Goal: Entertainment & Leisure: Browse casually

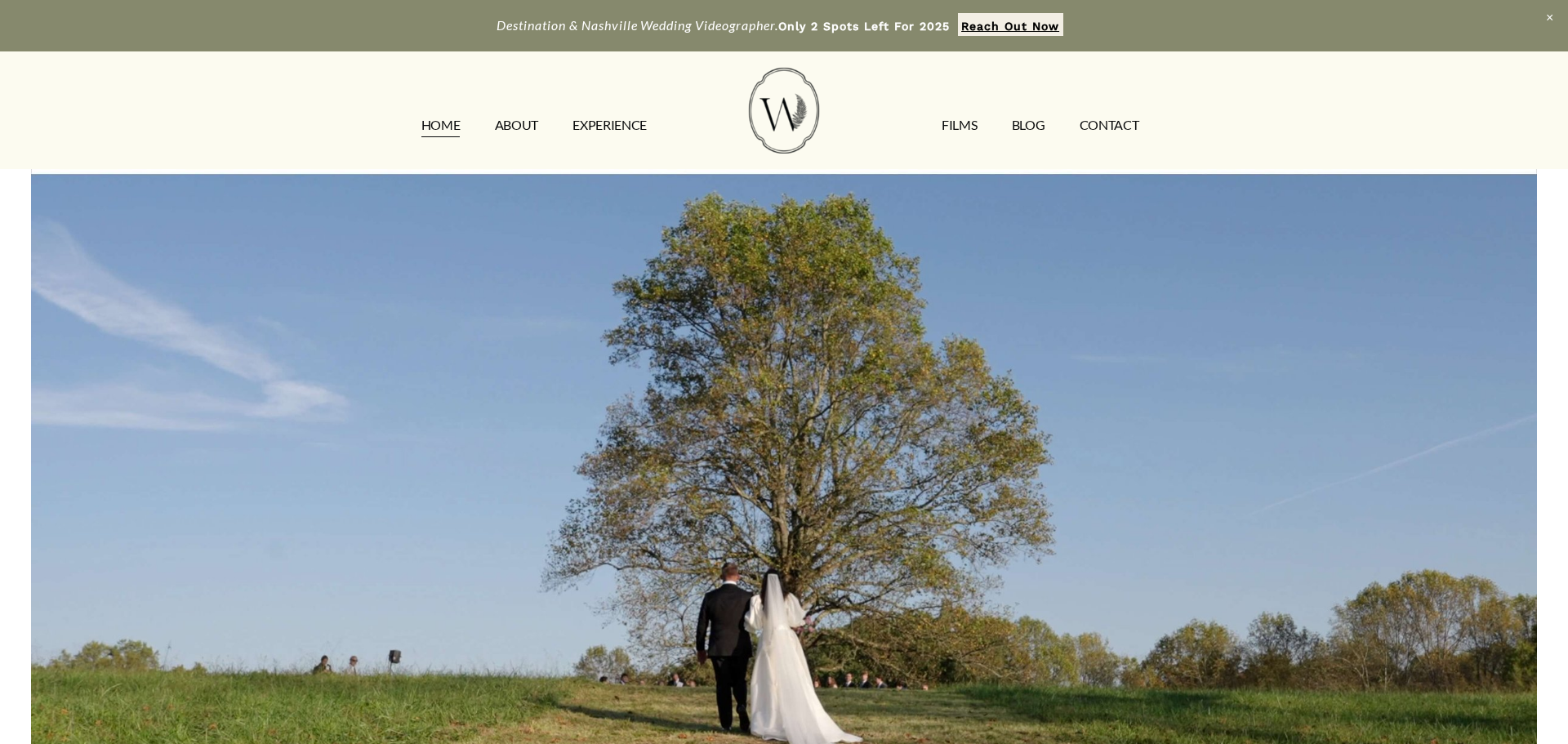
click at [965, 126] on link "FILMS" at bounding box center [959, 125] width 35 height 26
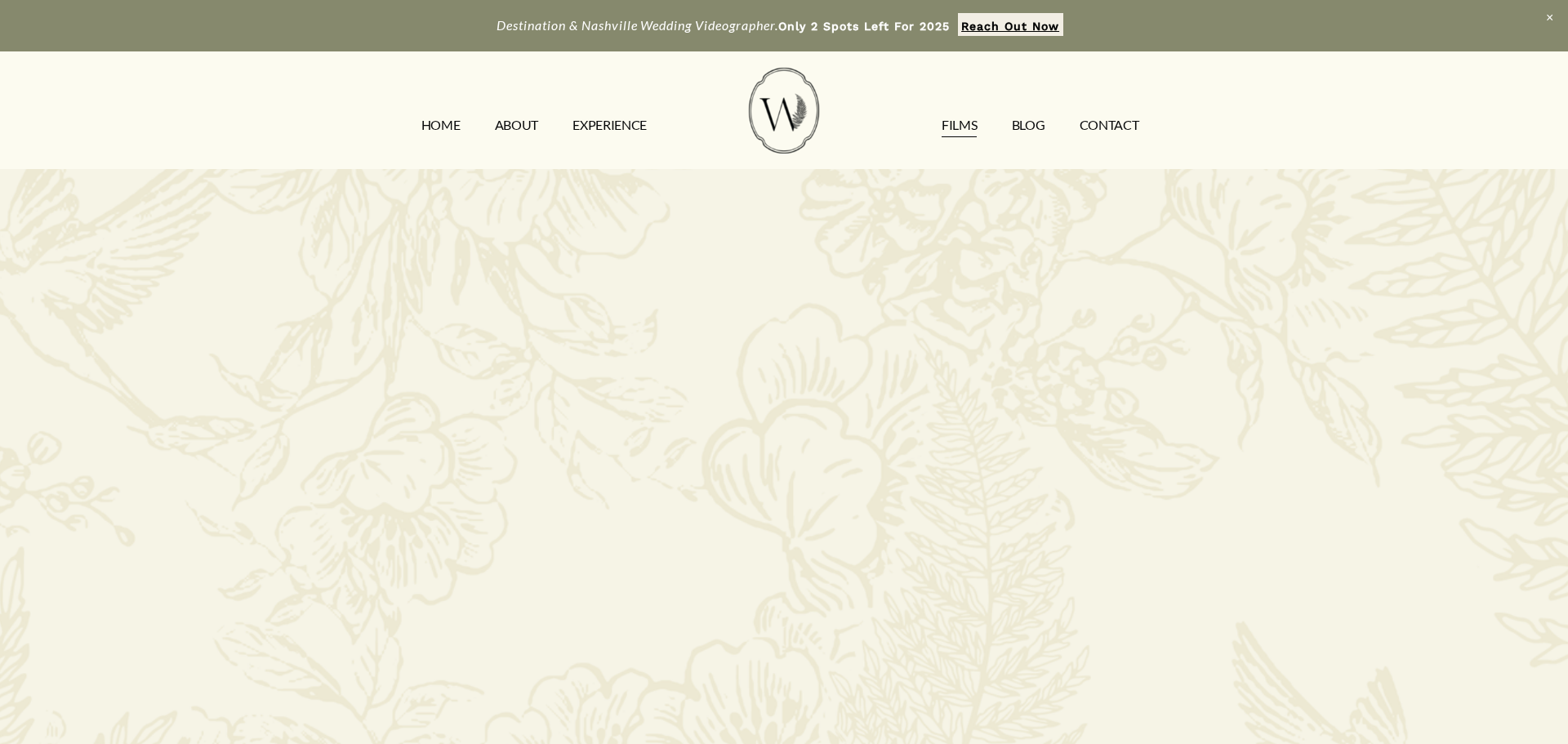
scroll to position [1452, 0]
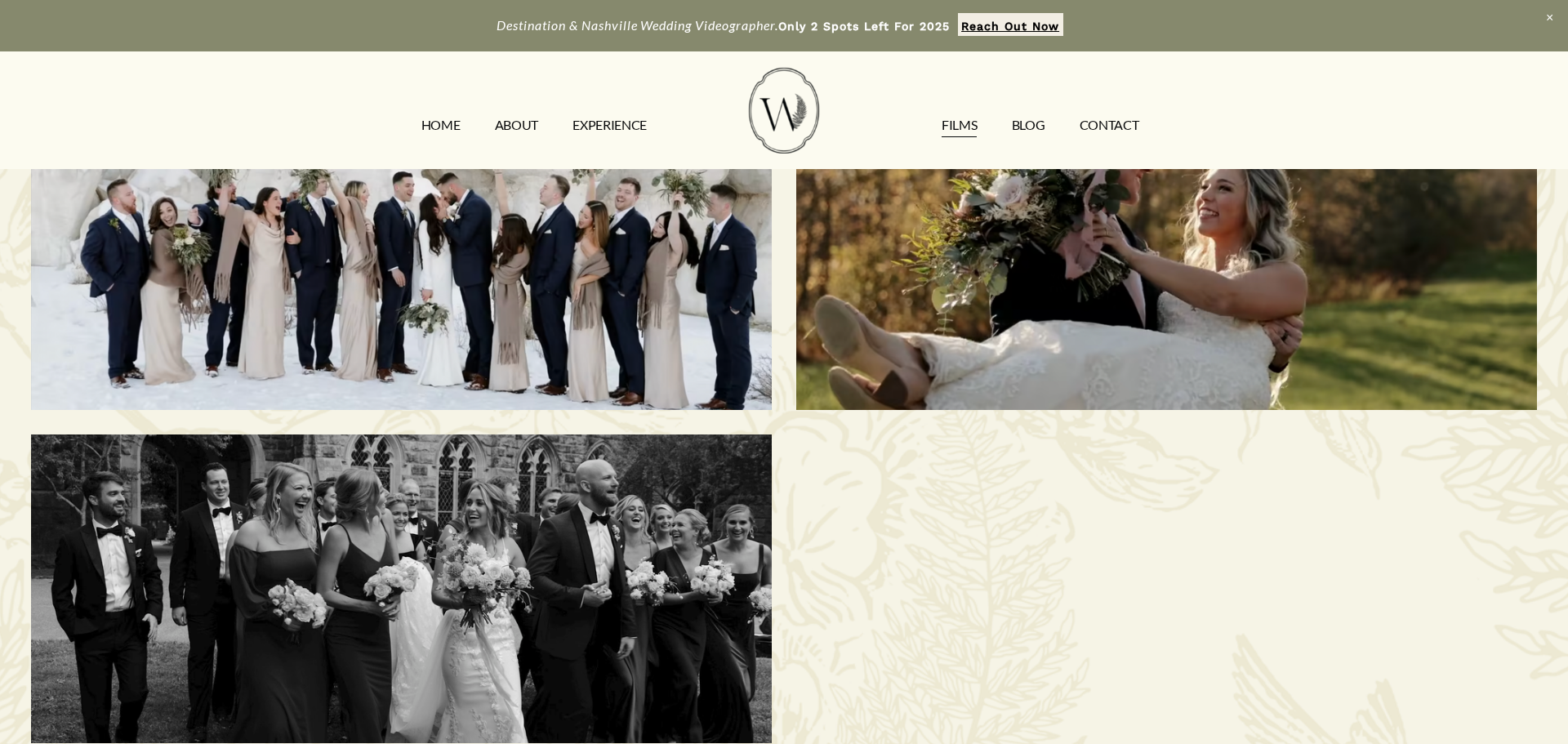
click at [1165, 329] on div "Madelyn & Ryan | Alvaton, KY" at bounding box center [1167, 255] width 741 height 308
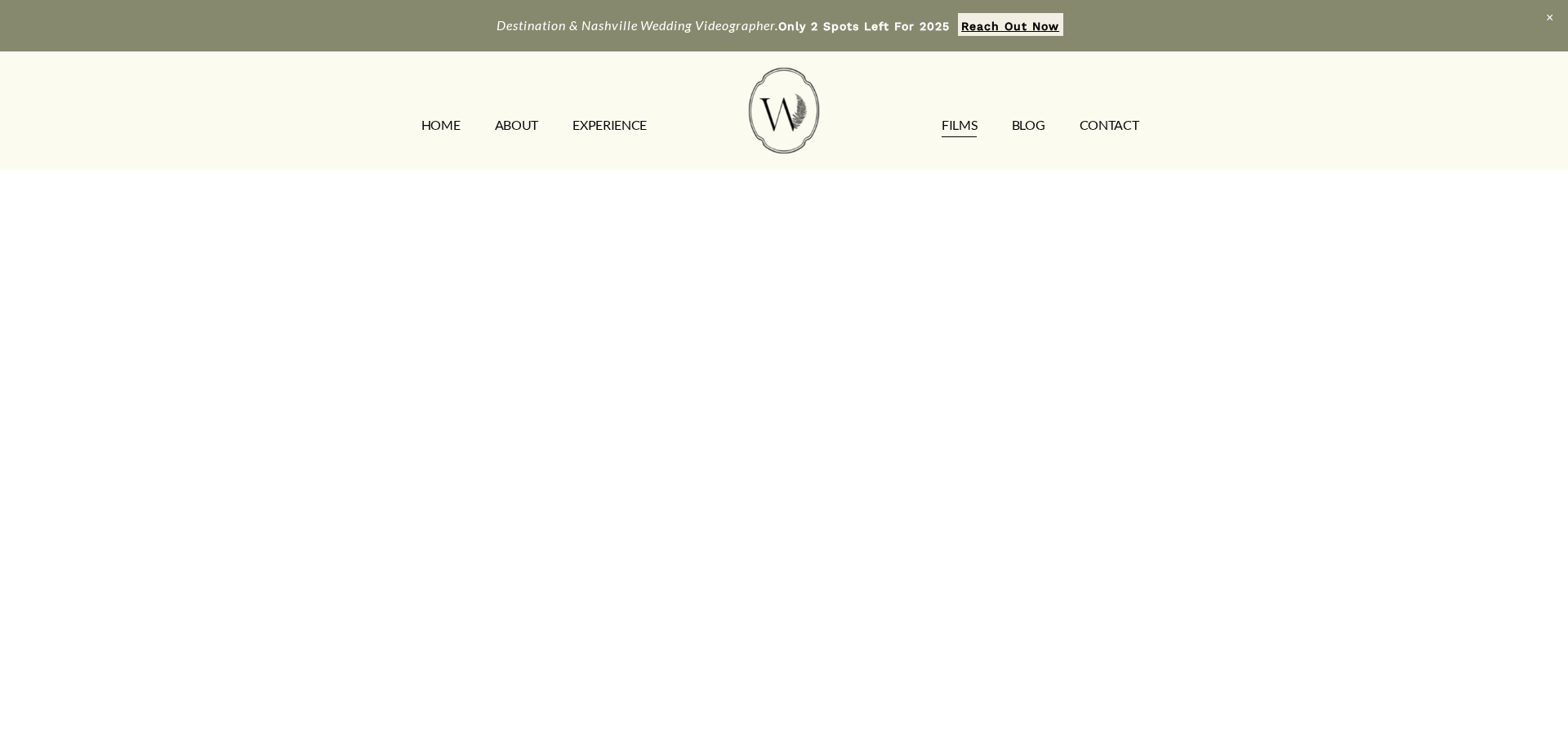
scroll to position [214, 0]
click at [950, 126] on link "FILMS" at bounding box center [959, 125] width 35 height 26
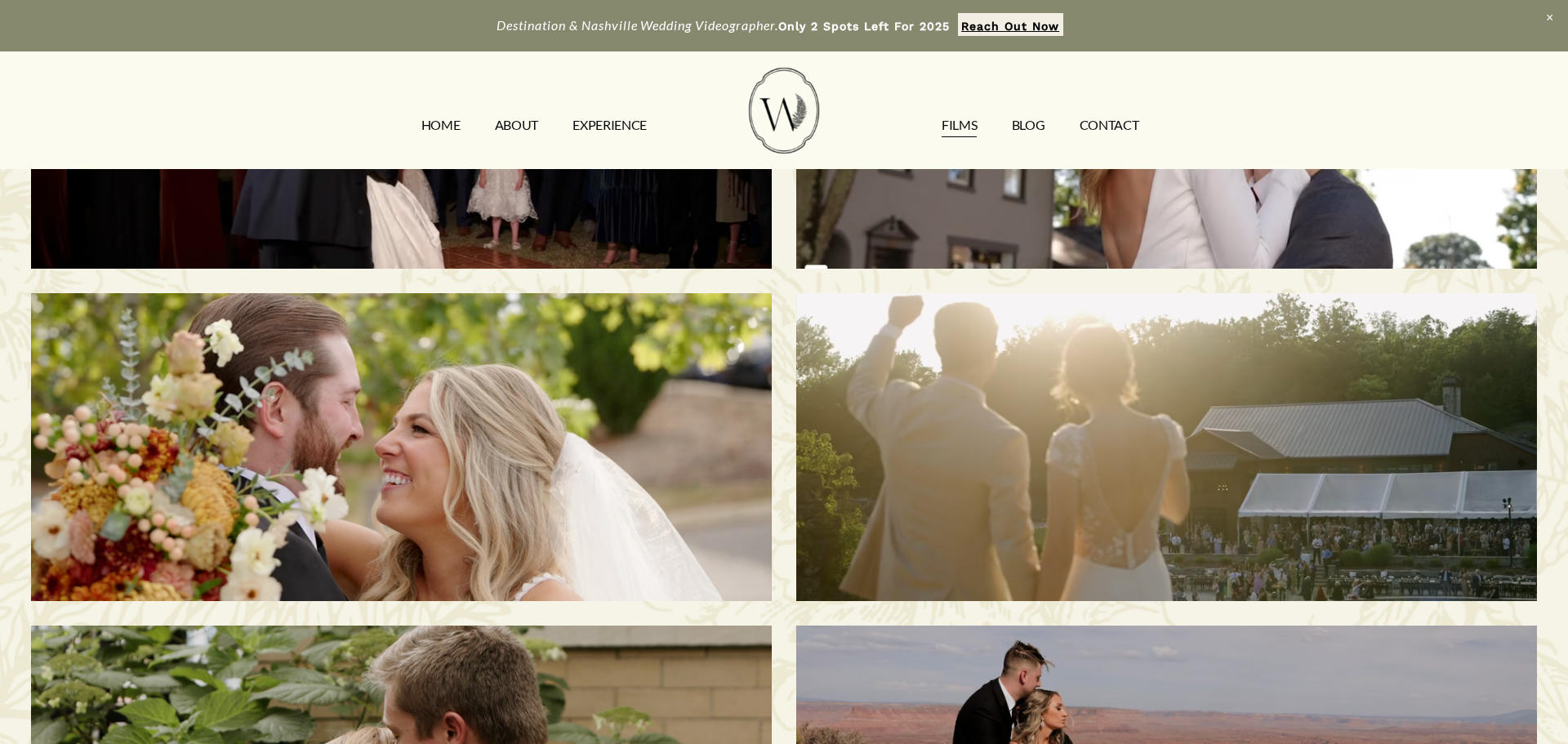
scroll to position [596, 0]
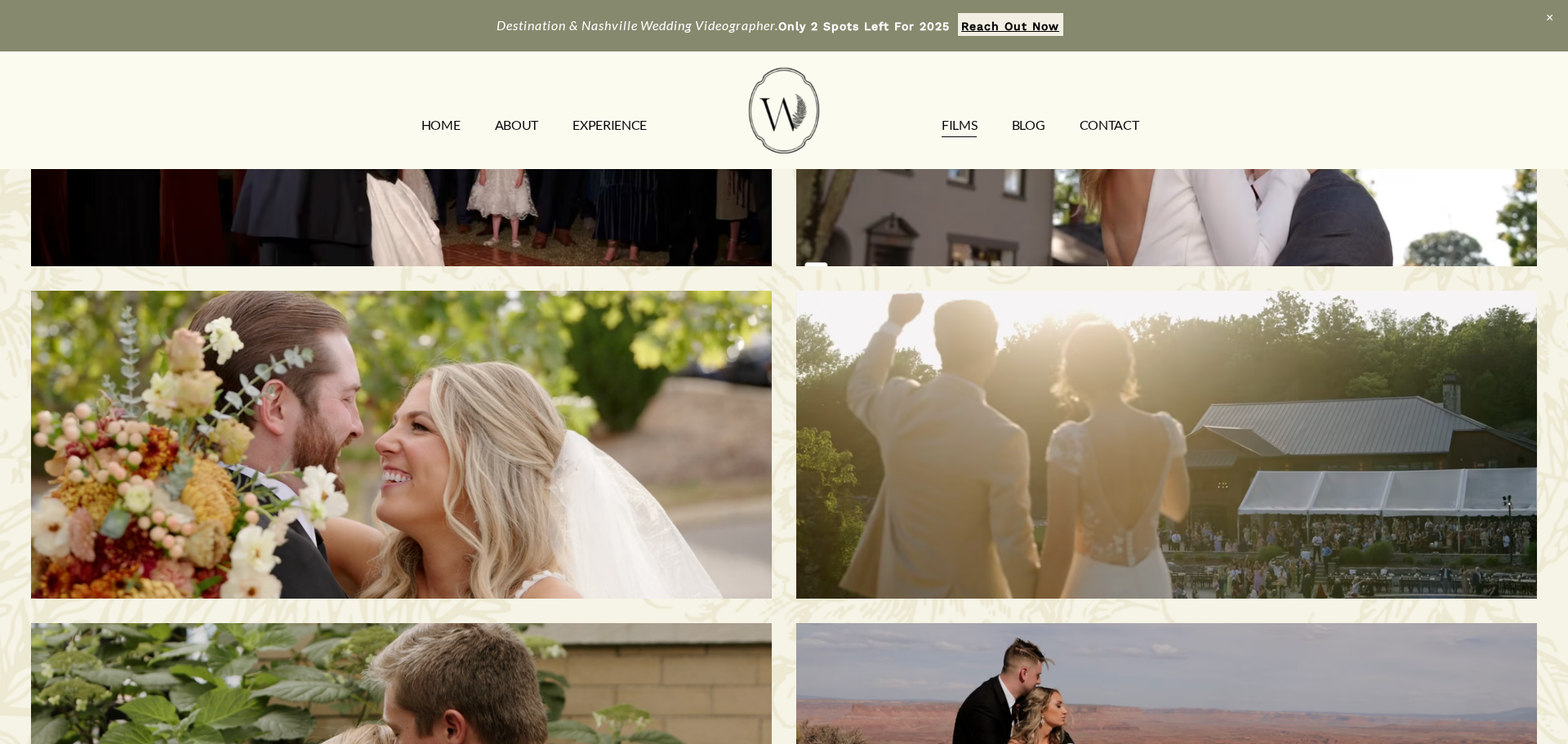
click at [1004, 439] on h3 "[PERSON_NAME] & Sani | [GEOGRAPHIC_DATA], [GEOGRAPHIC_DATA]" at bounding box center [1166, 443] width 637 height 173
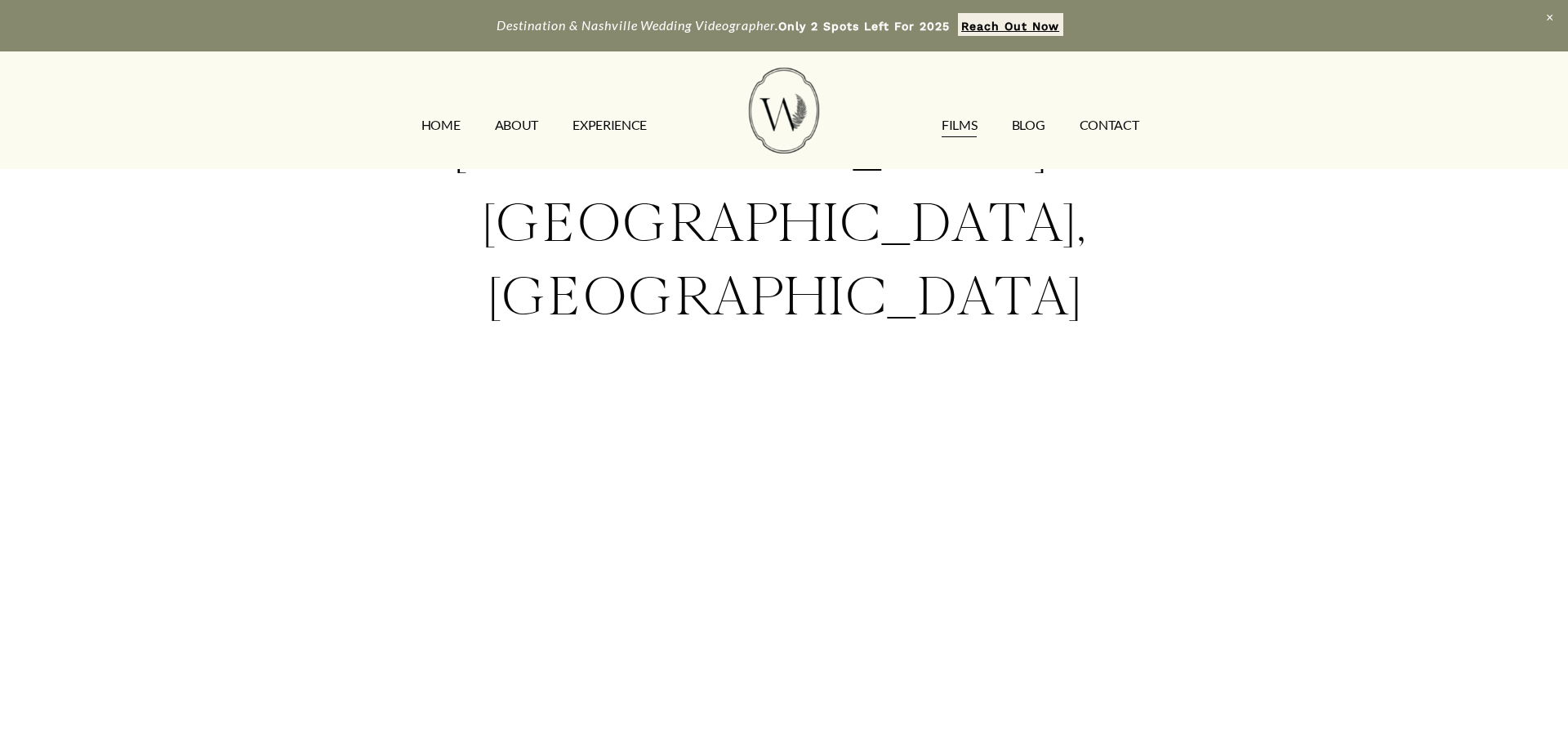
scroll to position [156, 0]
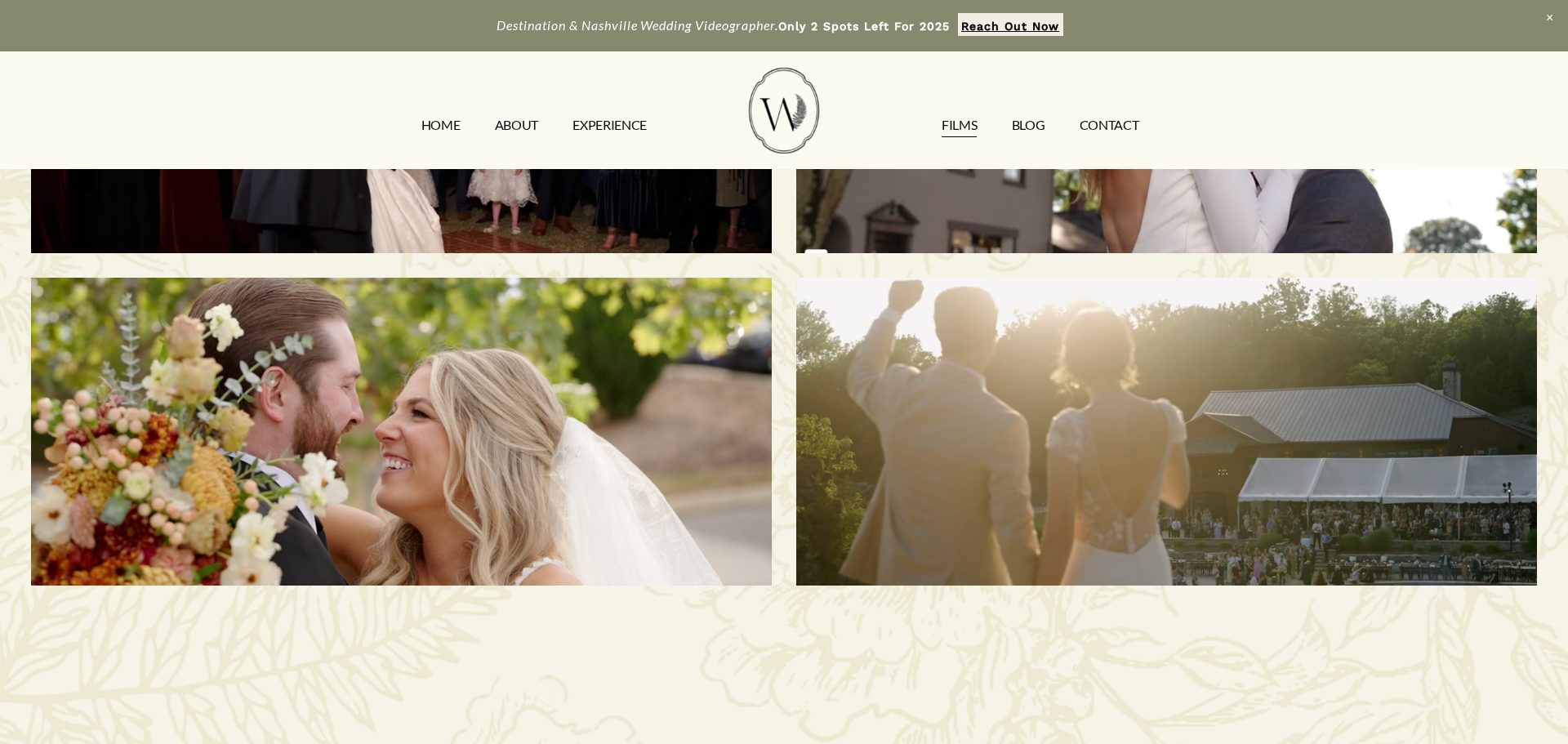
scroll to position [609, 0]
